Goal: Task Accomplishment & Management: Use online tool/utility

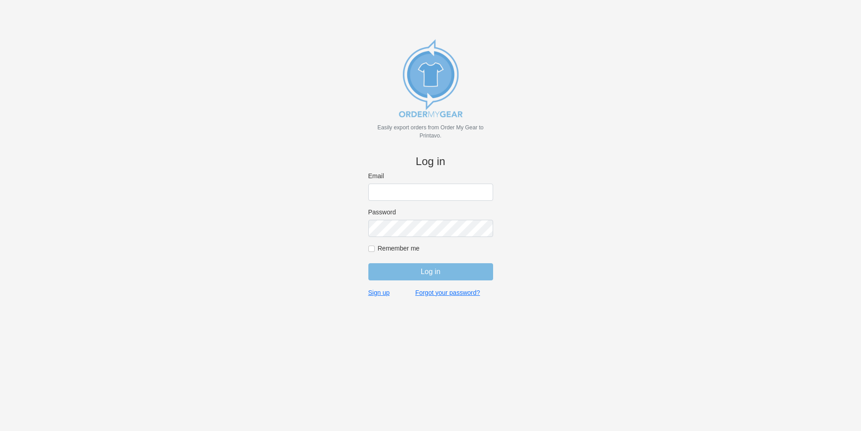
type input "gino@cishirts.com"
click at [439, 275] on input "Log in" at bounding box center [430, 271] width 125 height 17
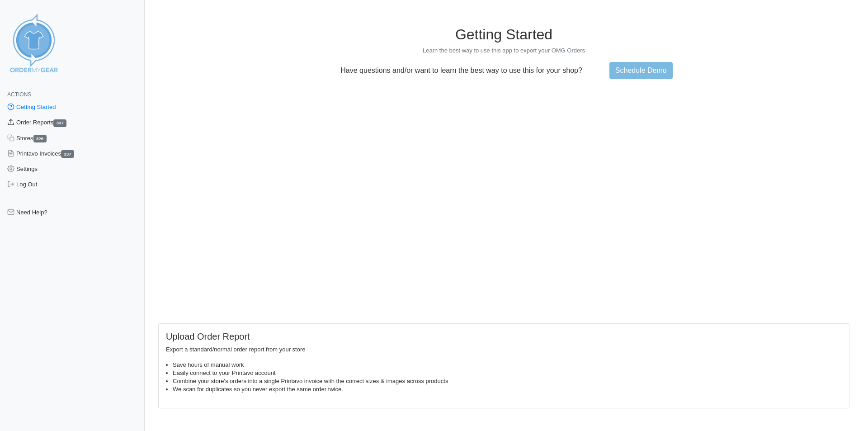
click at [47, 123] on link "Order Reports 337" at bounding box center [72, 122] width 145 height 15
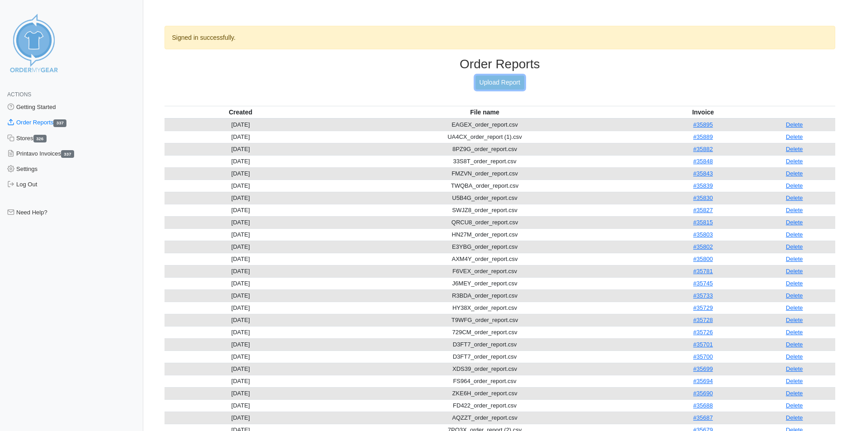
click at [512, 84] on link "Upload Report" at bounding box center [500, 82] width 49 height 14
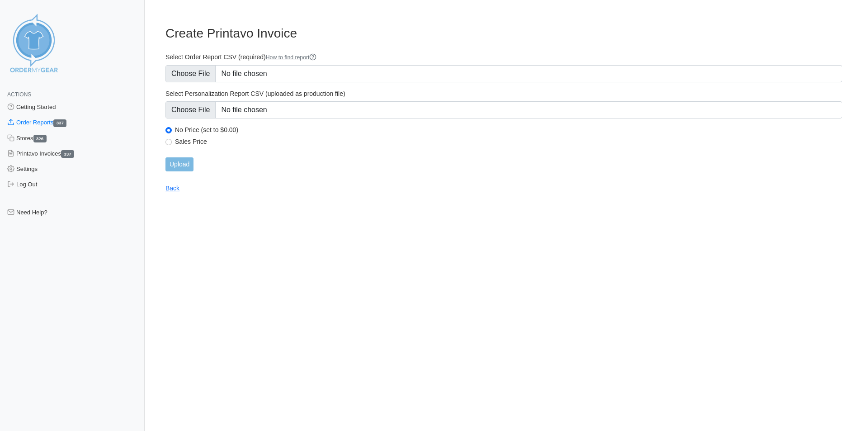
type input "C:\fakepath\67JUC_order_report.csv"
click at [169, 168] on input "Upload" at bounding box center [179, 164] width 28 height 14
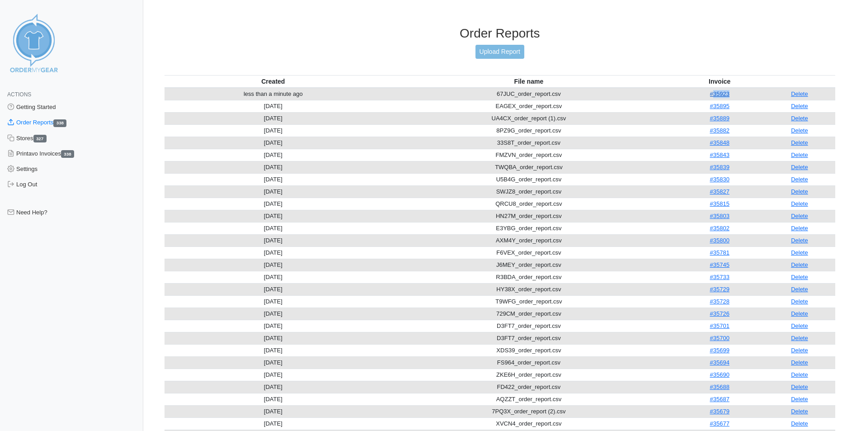
drag, startPoint x: 732, startPoint y: 95, endPoint x: 712, endPoint y: 94, distance: 20.8
click at [712, 94] on td "#35923" at bounding box center [720, 94] width 88 height 13
copy link "35923"
